Goal: Task Accomplishment & Management: Use online tool/utility

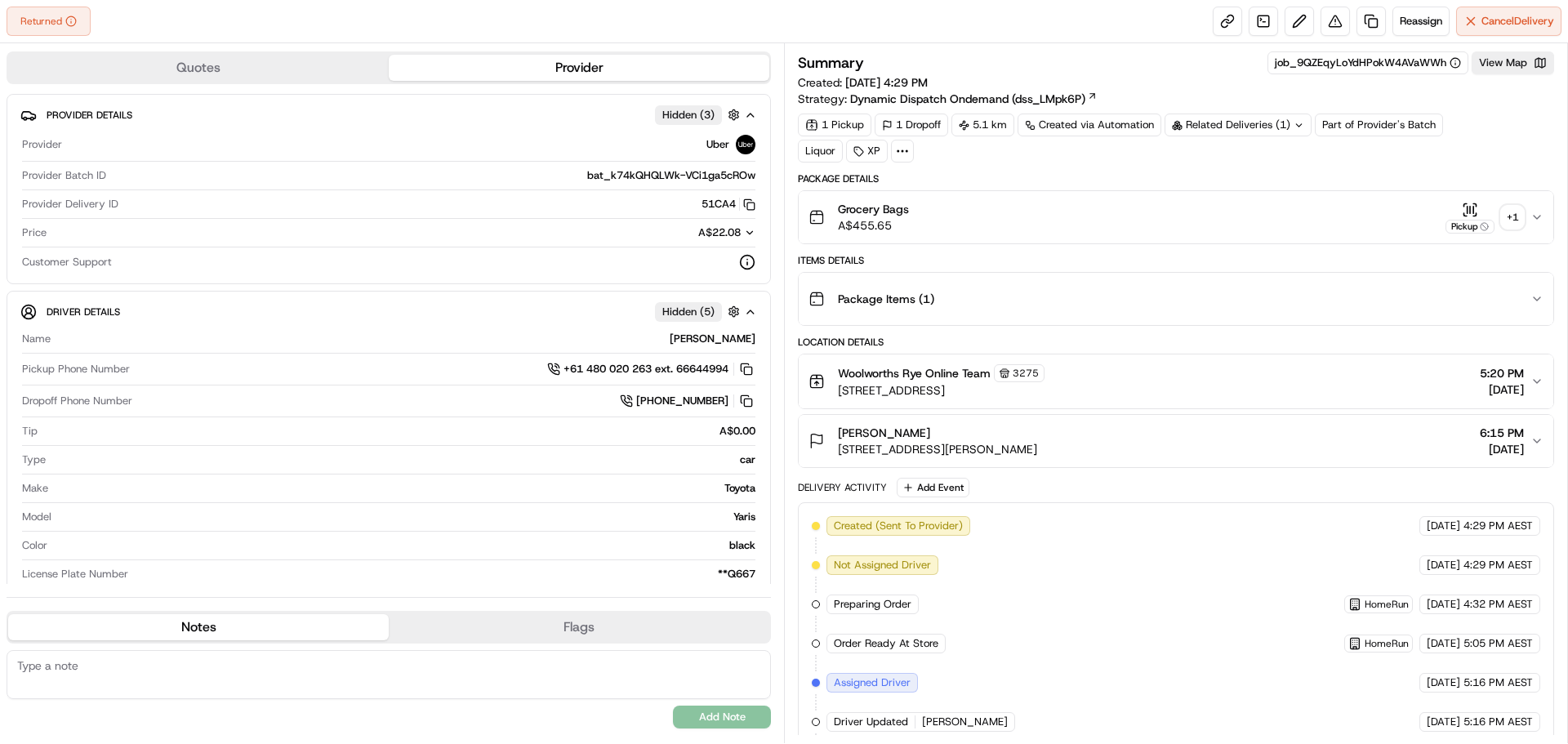
click at [1506, 215] on div "+ 1" at bounding box center [1512, 217] width 23 height 23
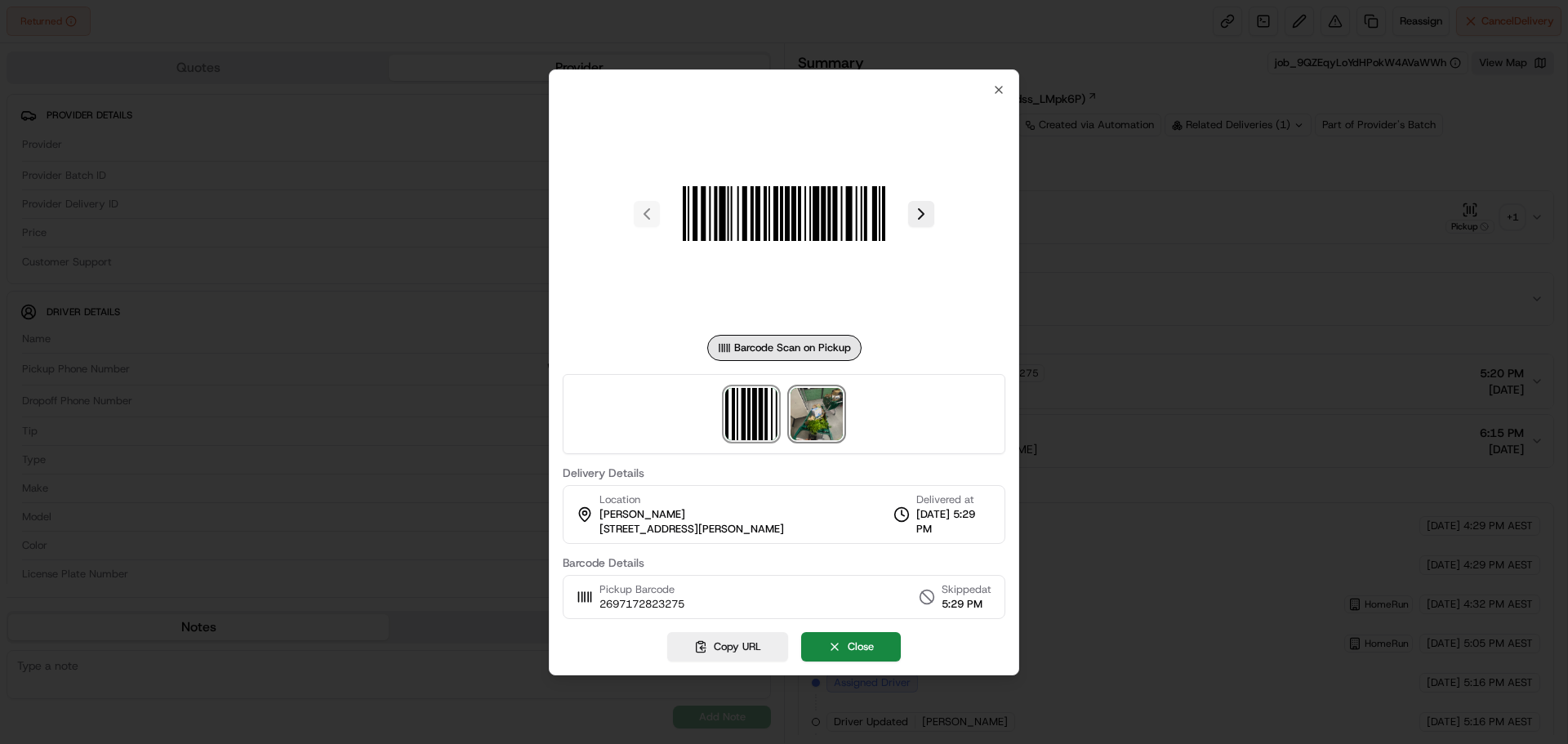
click at [820, 424] on img at bounding box center [817, 414] width 53 height 53
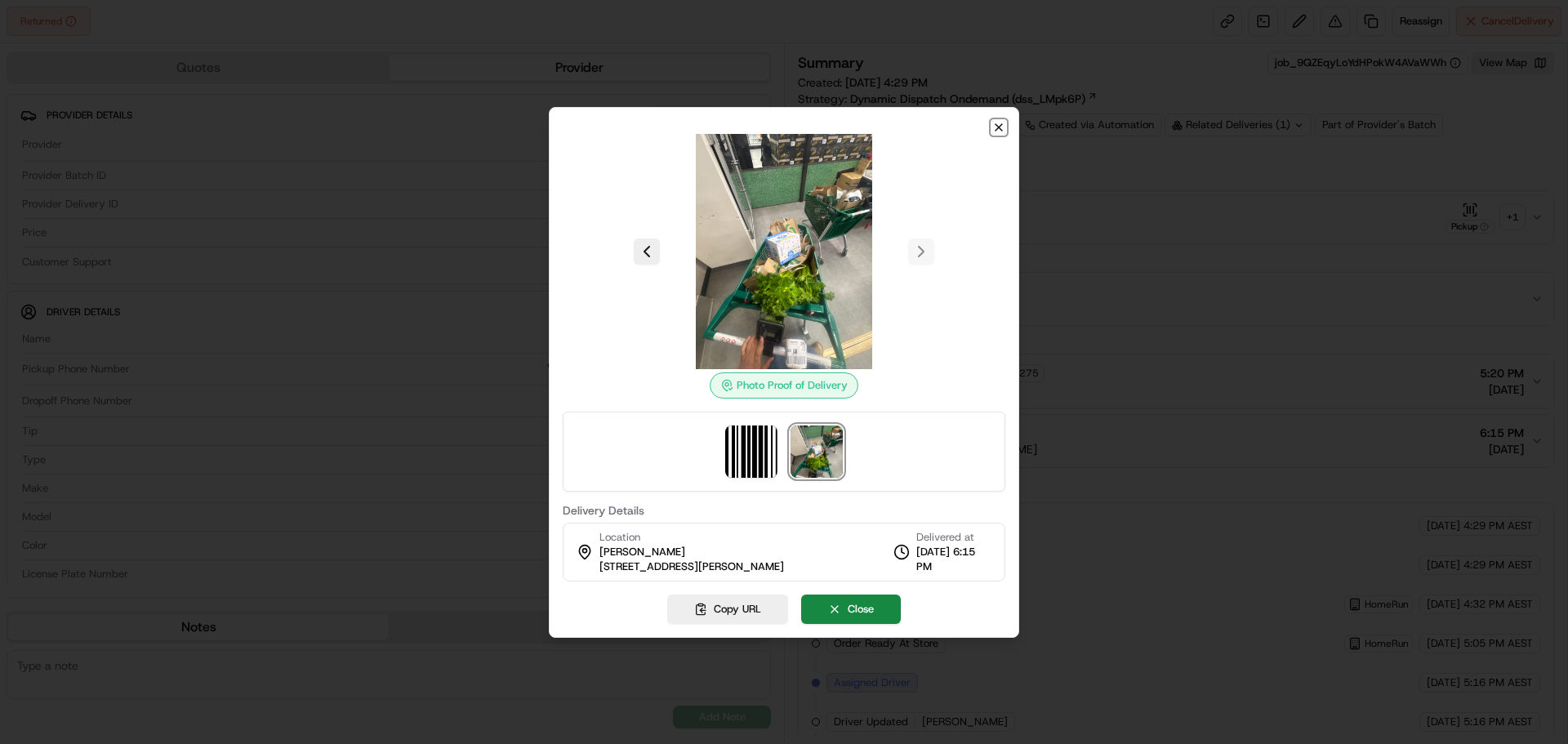
click at [1000, 127] on icon "button" at bounding box center [999, 128] width 13 height 13
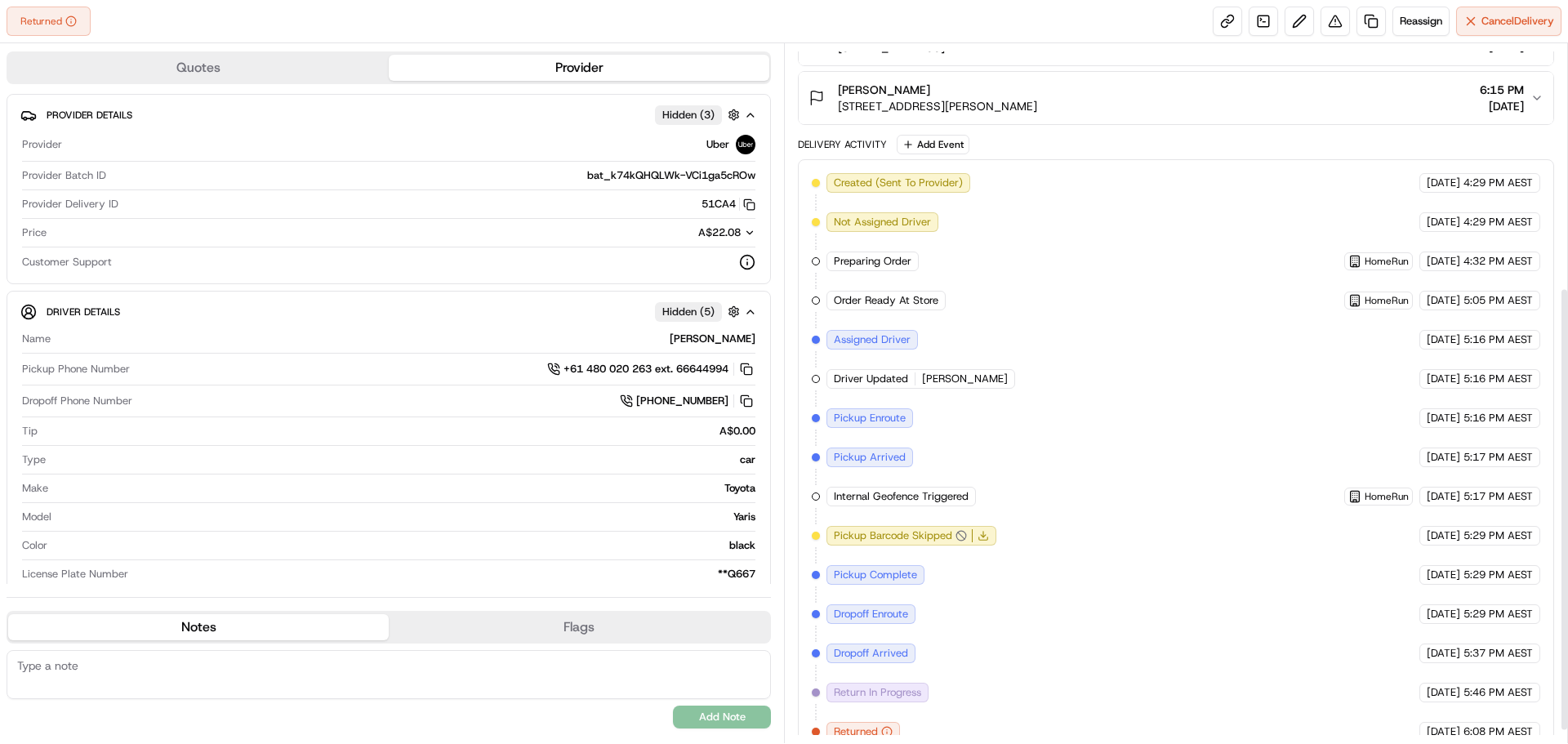
scroll to position [403, 0]
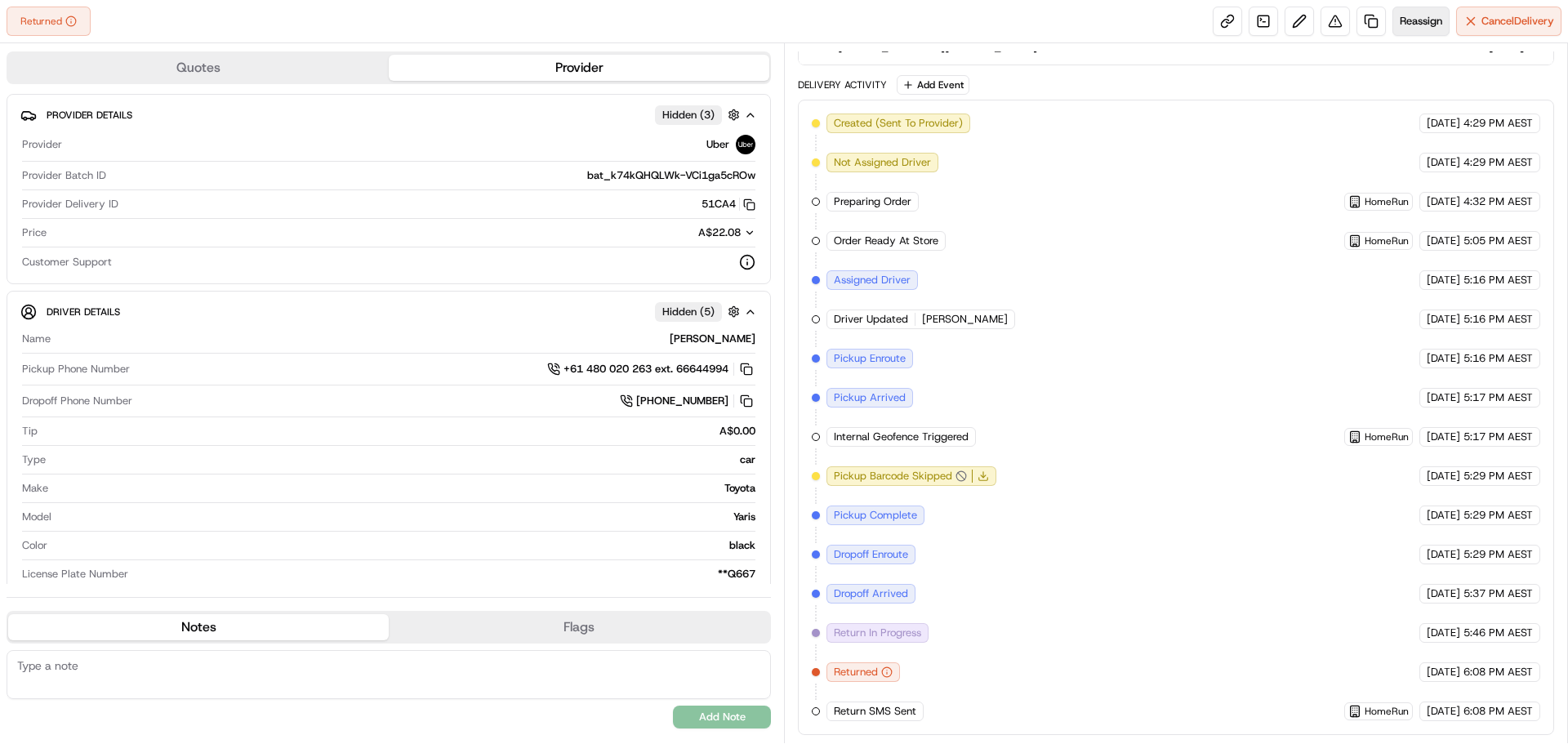
click at [1403, 16] on span "Reassign" at bounding box center [1421, 22] width 43 height 15
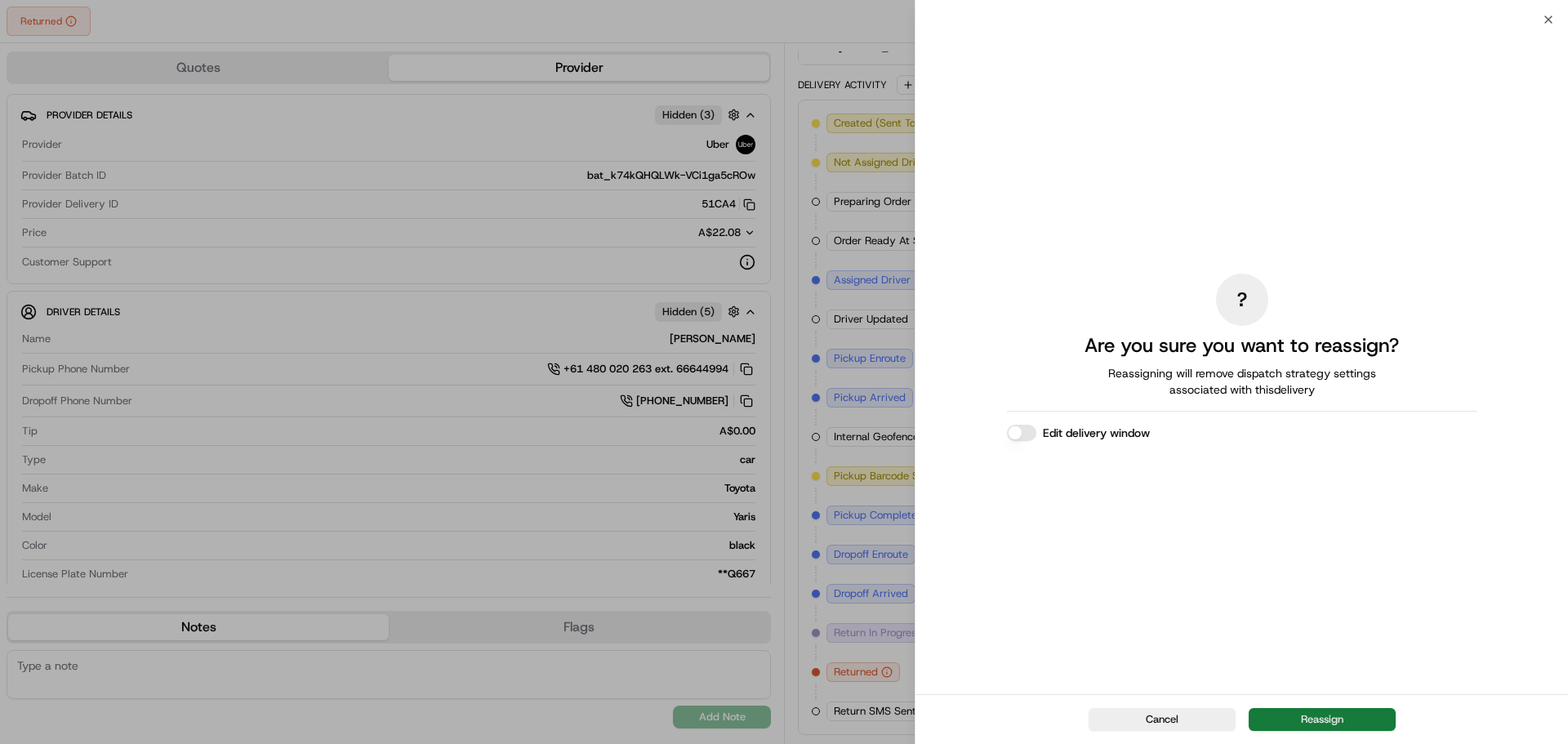
click at [1334, 716] on button "Reassign" at bounding box center [1322, 719] width 147 height 23
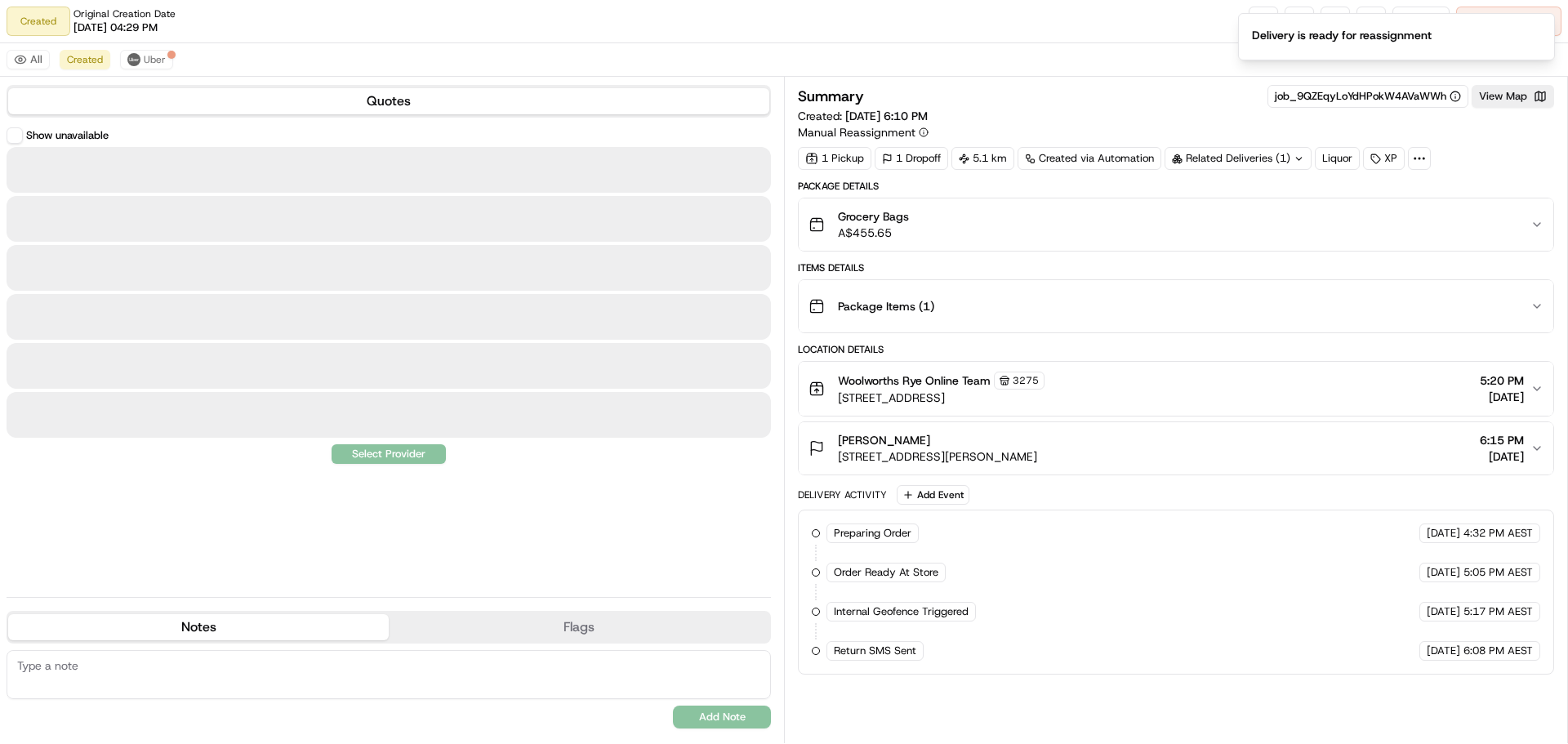
scroll to position [0, 0]
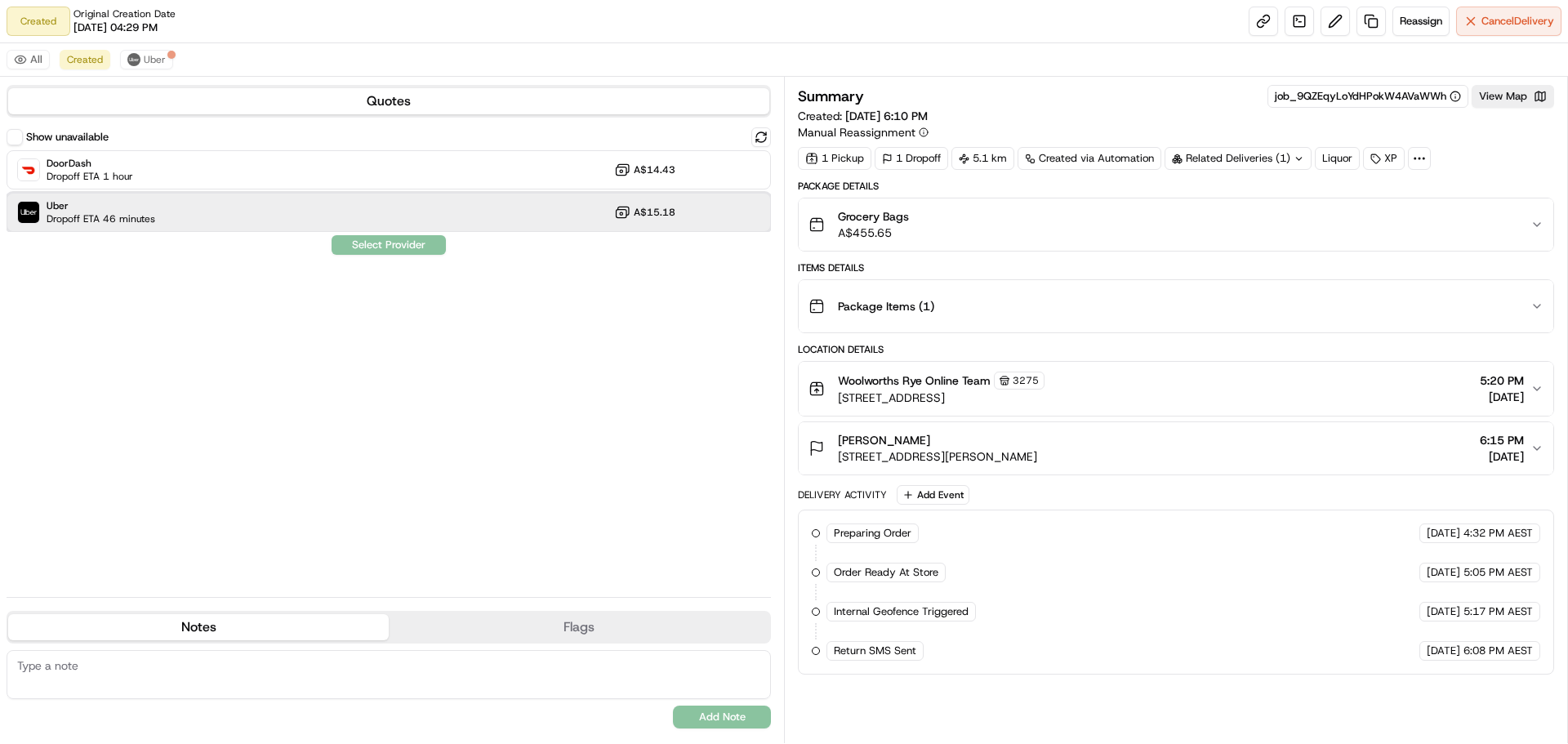
click at [703, 206] on div "Uber Dropoff ETA 46 minutes A$15.18" at bounding box center [389, 212] width 764 height 39
click at [433, 237] on button "Assign Provider" at bounding box center [389, 244] width 116 height 19
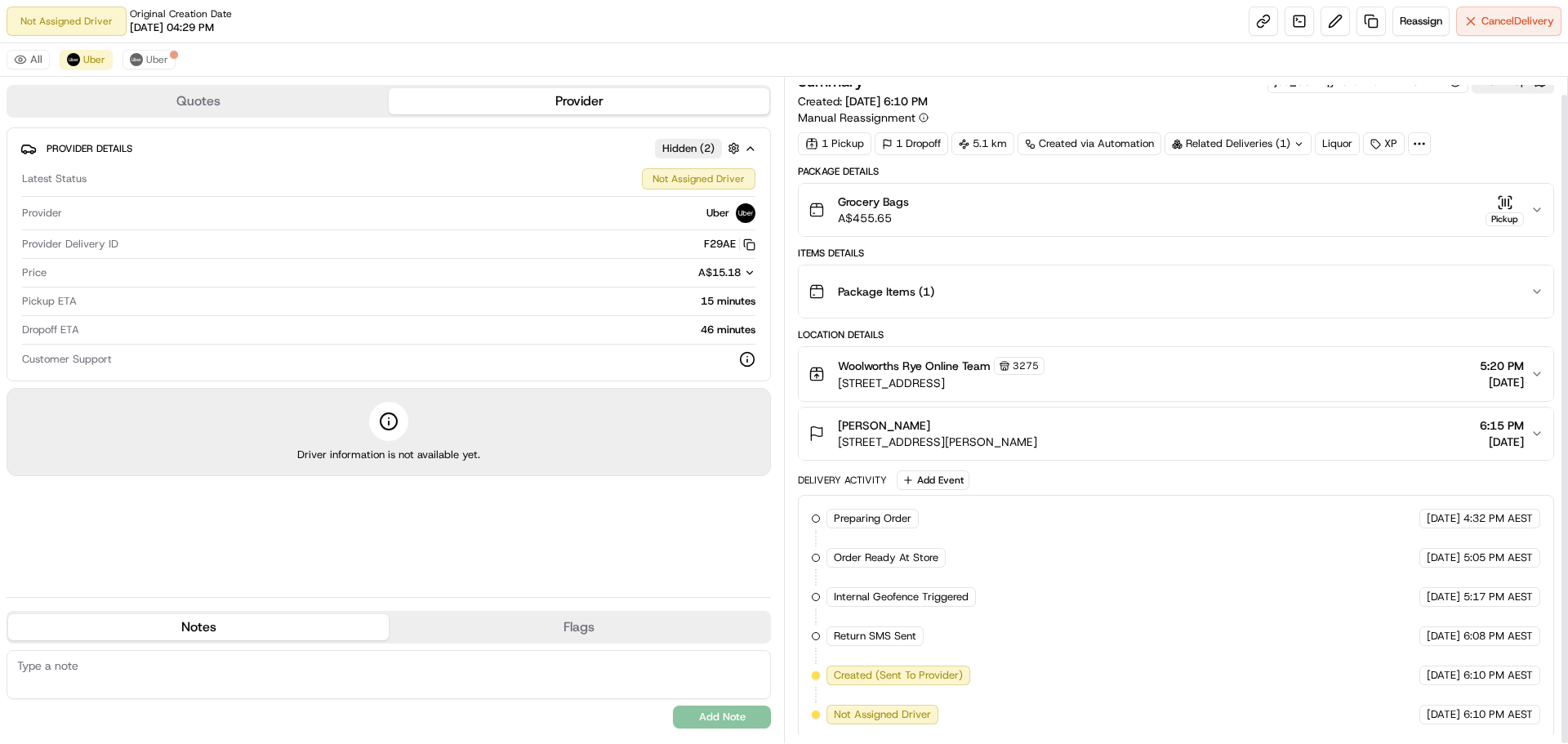
scroll to position [18, 0]
click at [1531, 439] on button "Katrina Smart 7 Alison Ave, Rye, VIC 3941, AU 6:15 PM 16/09/2025" at bounding box center [1175, 431] width 755 height 53
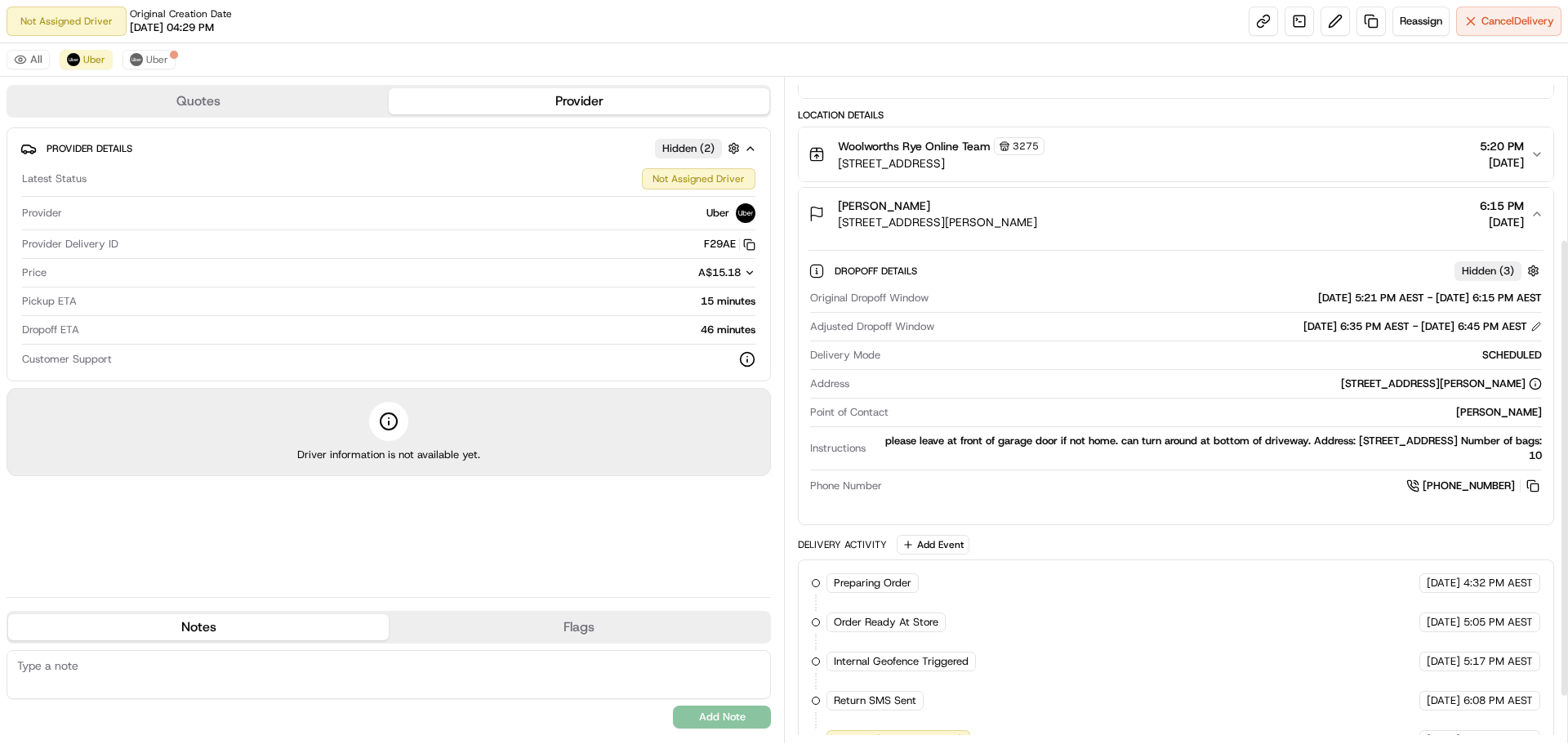
scroll to position [263, 0]
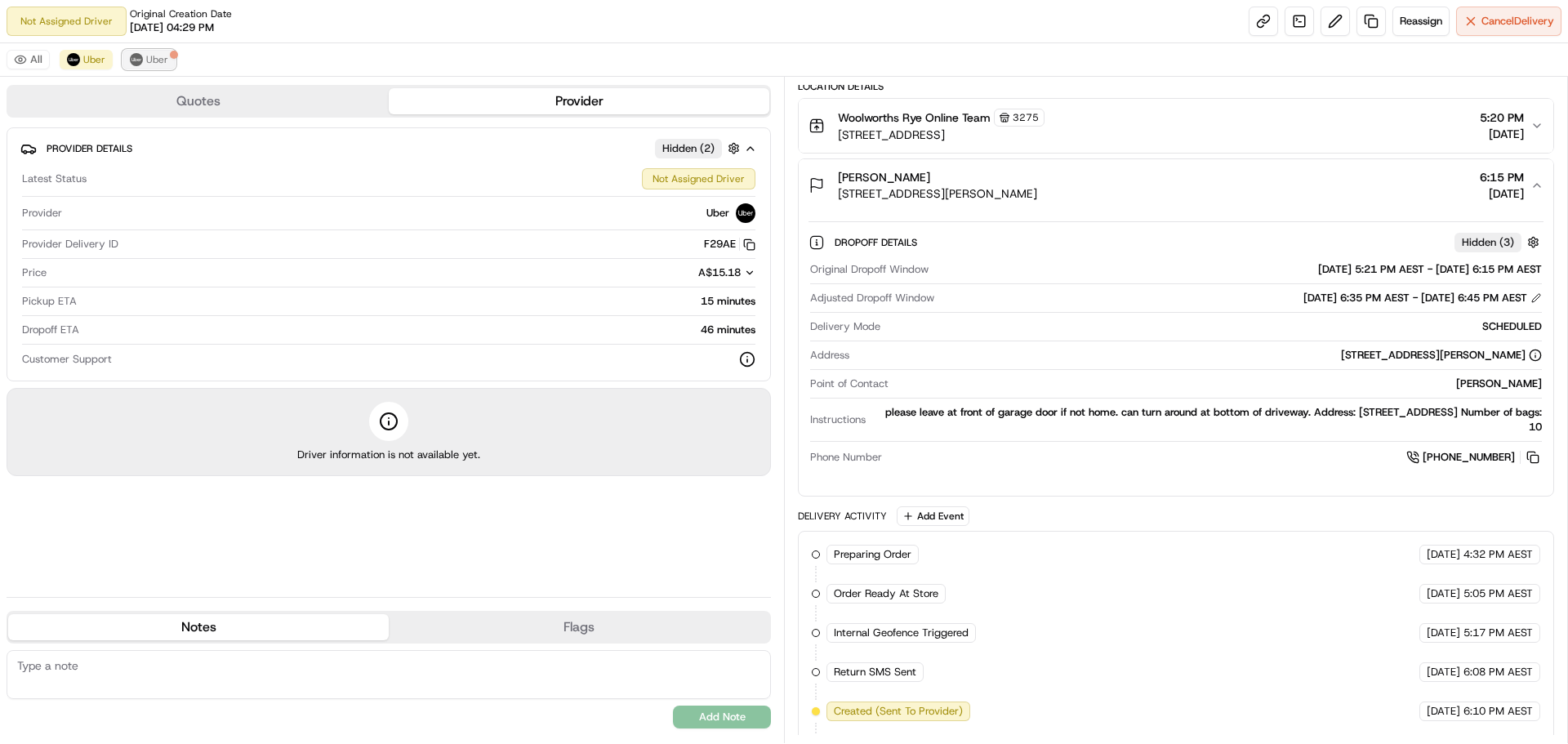
click at [140, 54] on button "Uber" at bounding box center [150, 59] width 53 height 19
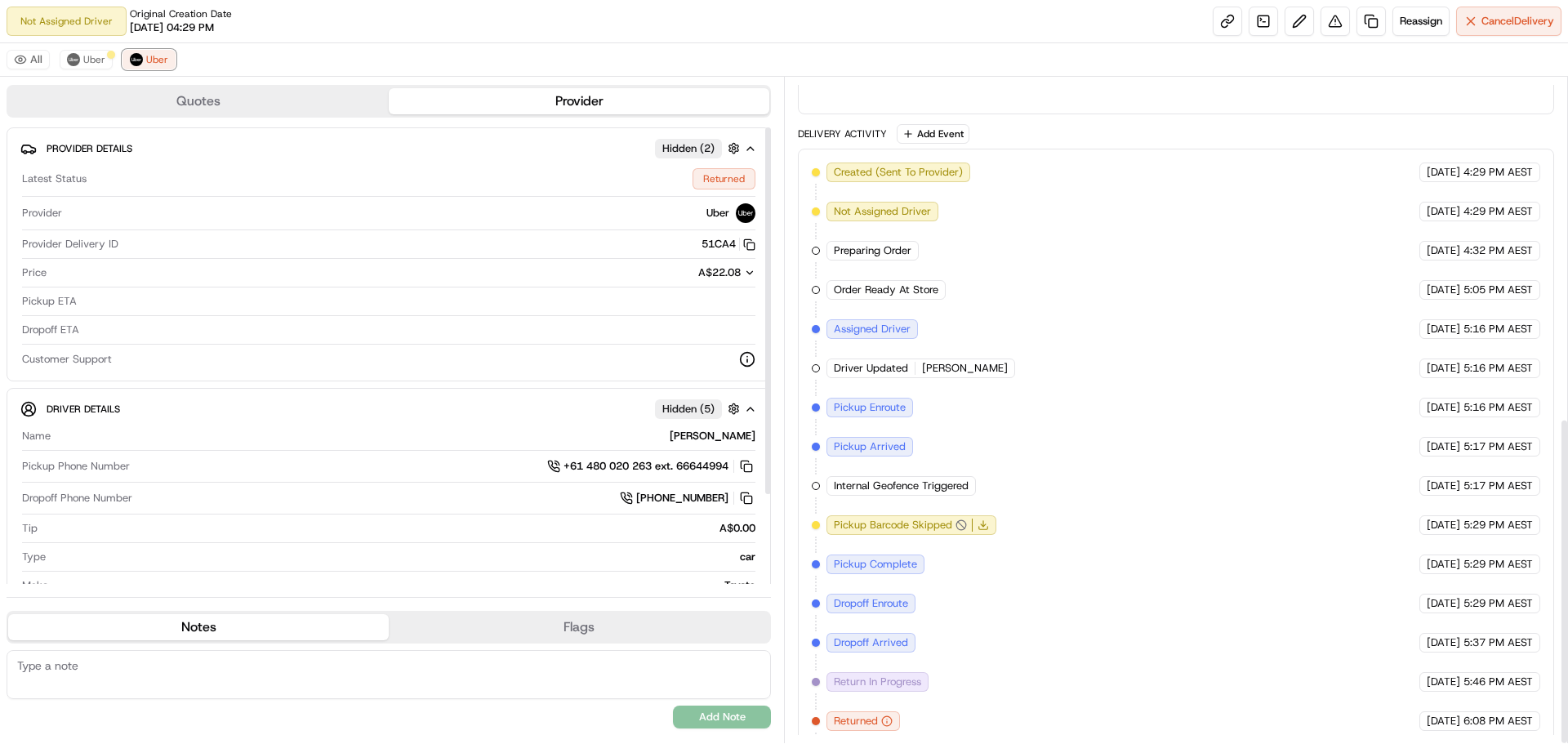
scroll to position [692, 0]
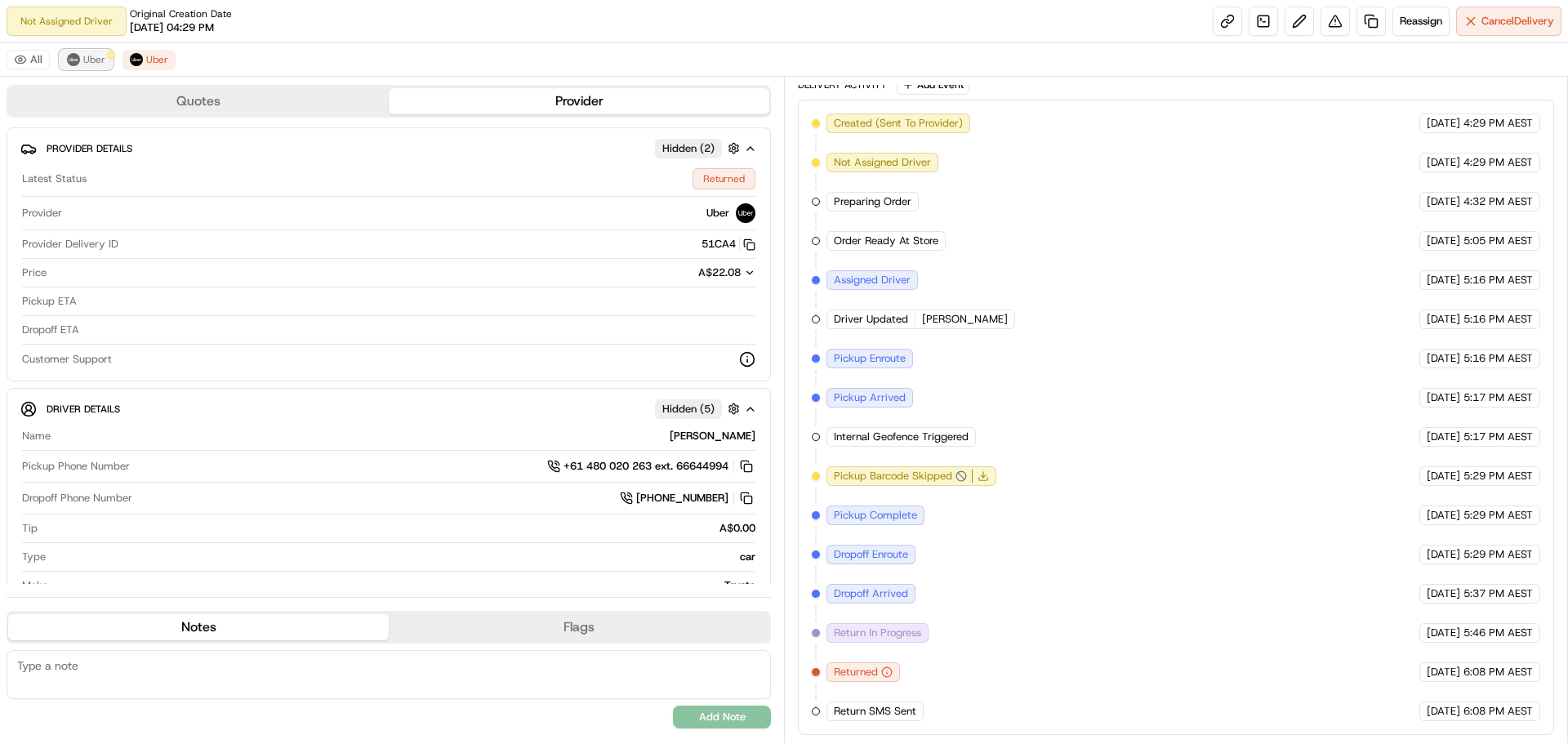
click at [93, 57] on span "Uber" at bounding box center [94, 60] width 22 height 13
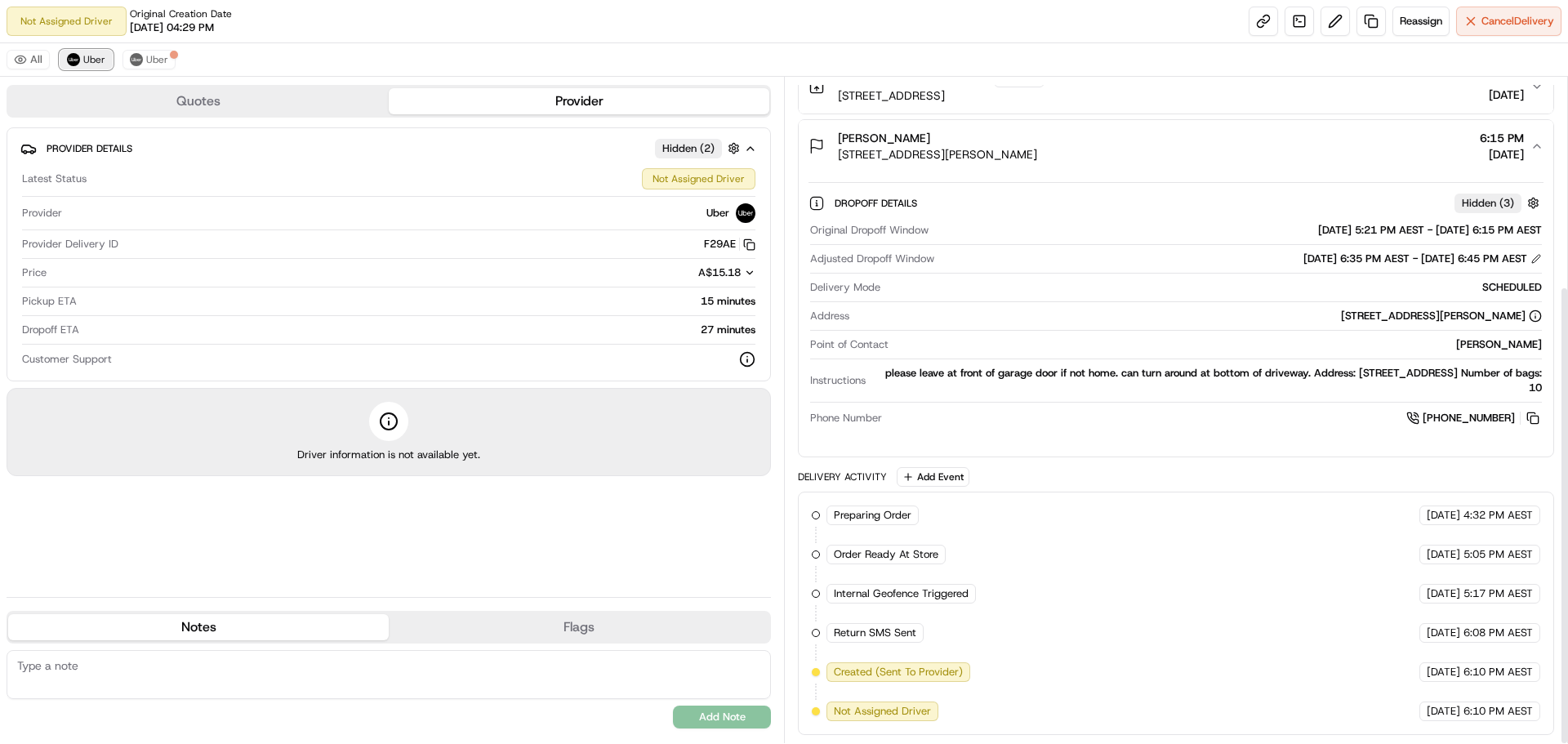
scroll to position [302, 0]
click at [146, 670] on textarea at bounding box center [389, 675] width 764 height 49
type textarea "Please ring customer when arriving"
click at [745, 710] on button "Add Note" at bounding box center [721, 716] width 98 height 23
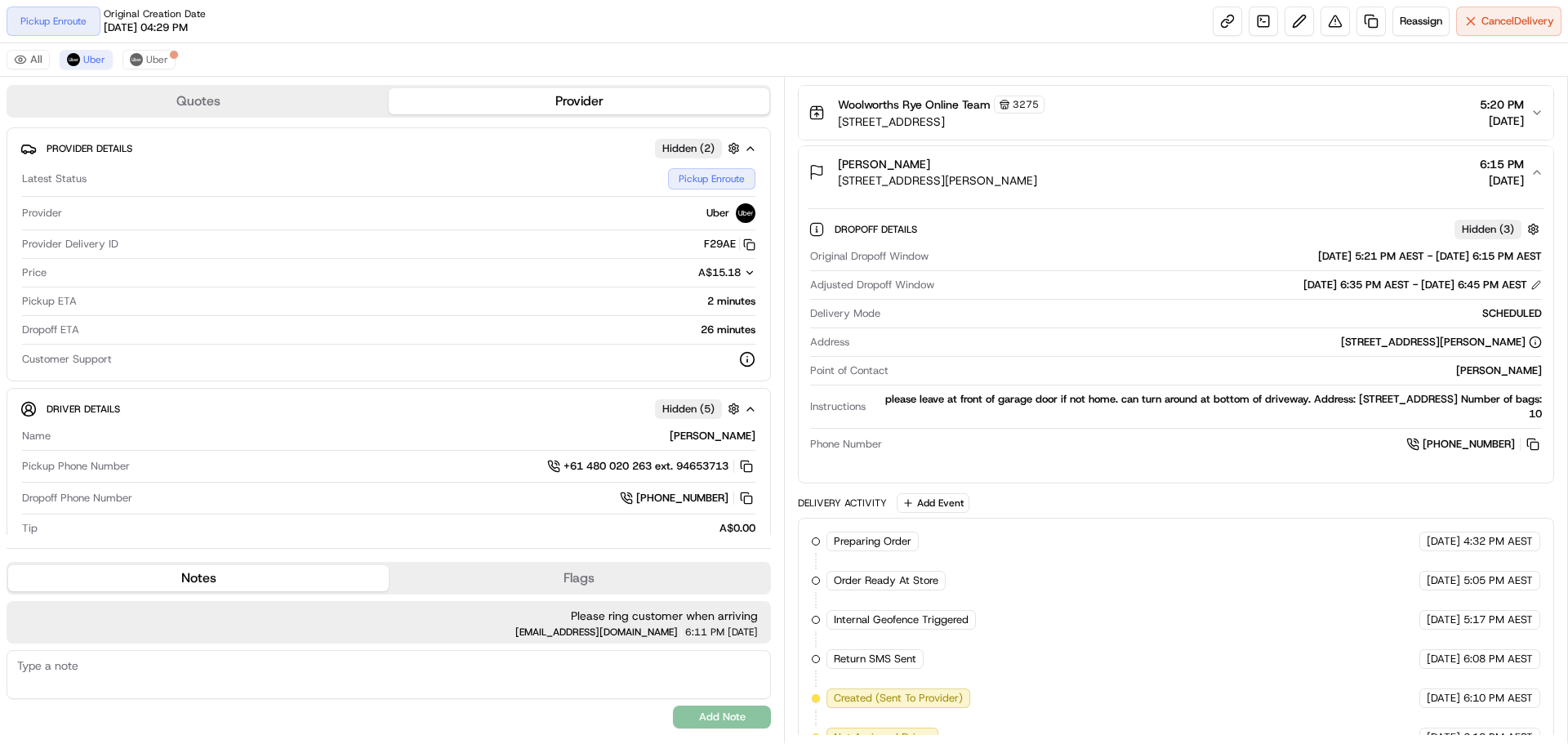
scroll to position [446, 0]
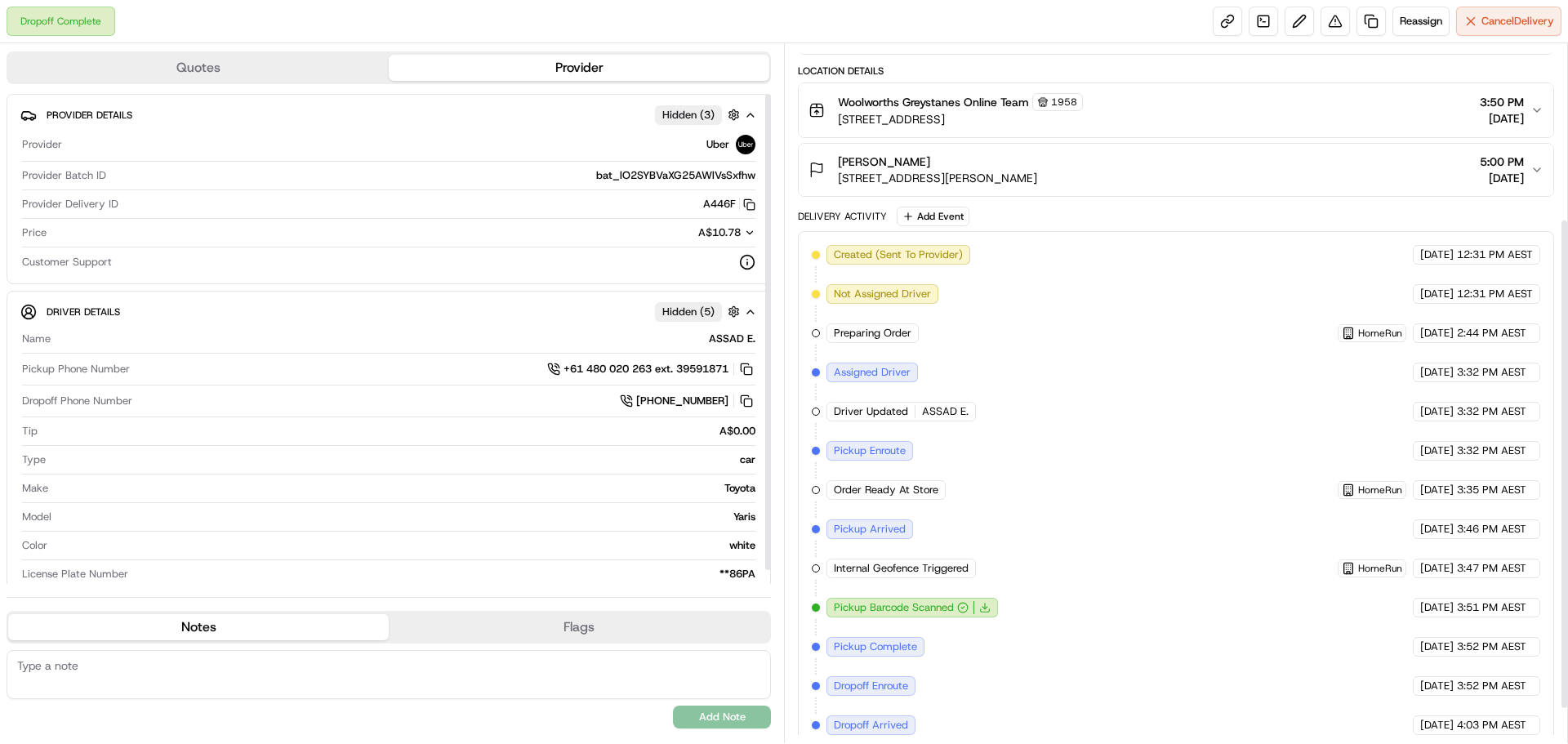
scroll to position [298, 0]
